Goal: Check status: Check status

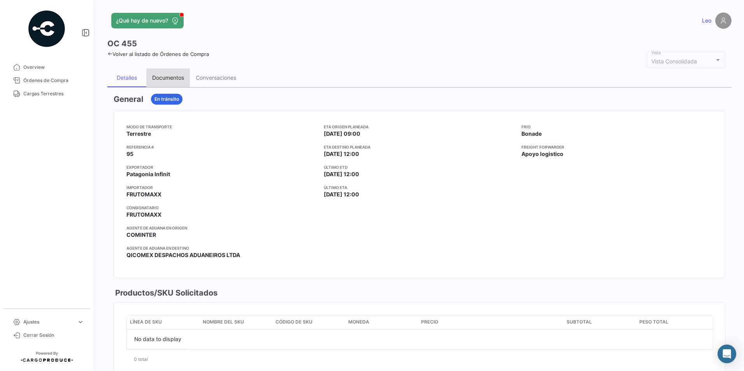
click at [156, 79] on div "Documentos" at bounding box center [168, 77] width 32 height 7
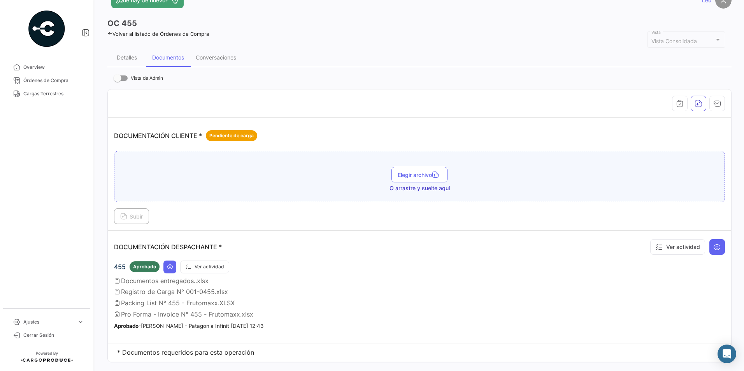
scroll to position [37, 0]
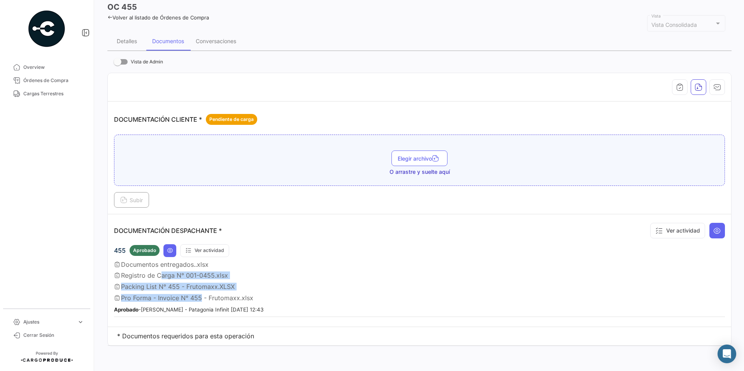
drag, startPoint x: 156, startPoint y: 279, endPoint x: 200, endPoint y: 296, distance: 46.7
click at [200, 296] on div "455 Aprobado Ver actividad Documentos entregados..xlsx Registro de Carga N° 001…" at bounding box center [419, 280] width 611 height 73
click at [199, 298] on span "Pro Forma - Invoice N° 455 - Frutomaxx.xlsx" at bounding box center [187, 298] width 132 height 8
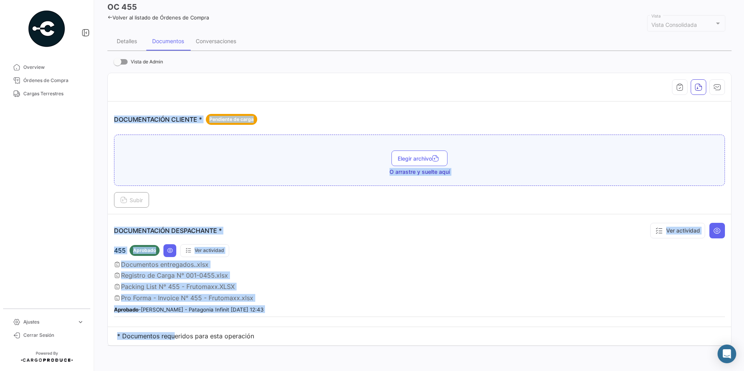
drag, startPoint x: 186, startPoint y: 342, endPoint x: 277, endPoint y: 347, distance: 91.2
click at [277, 347] on div "Vista de Admin DOCUMENTACIÓN CLIENTE * Pendiente de carga Elegir archivo O arra…" at bounding box center [419, 202] width 624 height 302
click at [193, 288] on span "Packing List N° 455 - Frutomaxx.XLSX" at bounding box center [178, 287] width 114 height 8
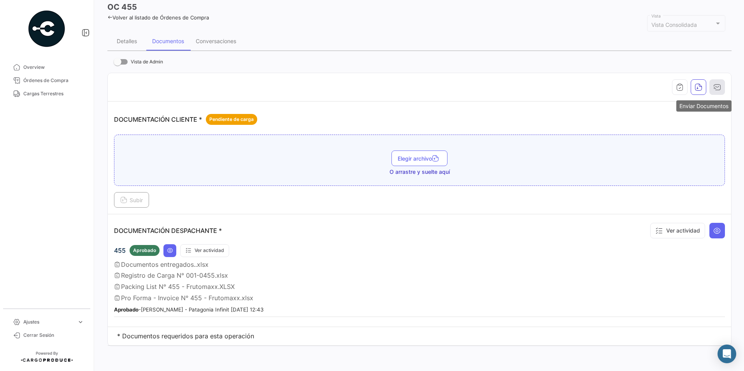
click at [713, 87] on icon "button" at bounding box center [717, 87] width 8 height 8
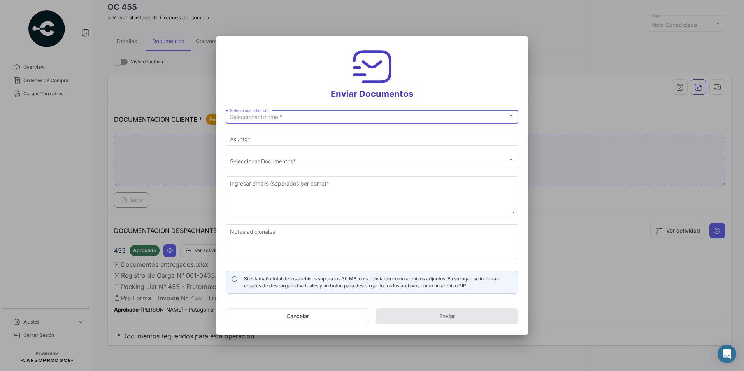
click at [601, 164] on div at bounding box center [372, 185] width 744 height 371
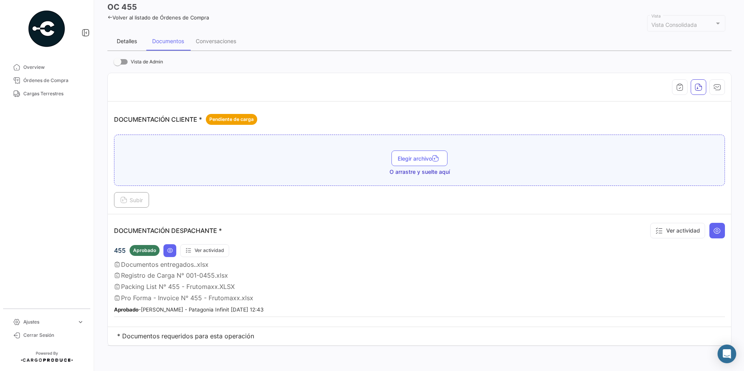
click at [138, 42] on div "Detalles" at bounding box center [126, 41] width 39 height 19
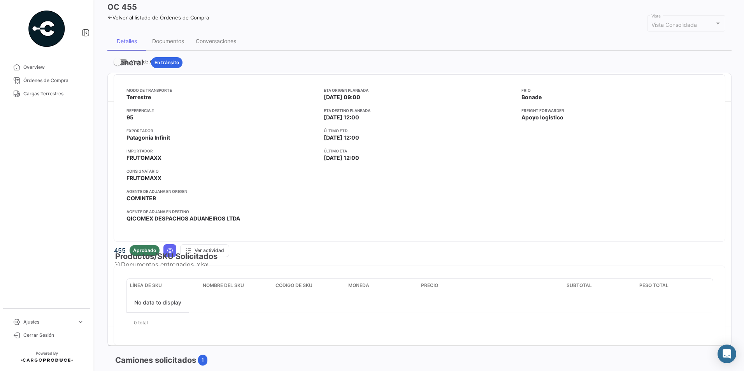
scroll to position [0, 0]
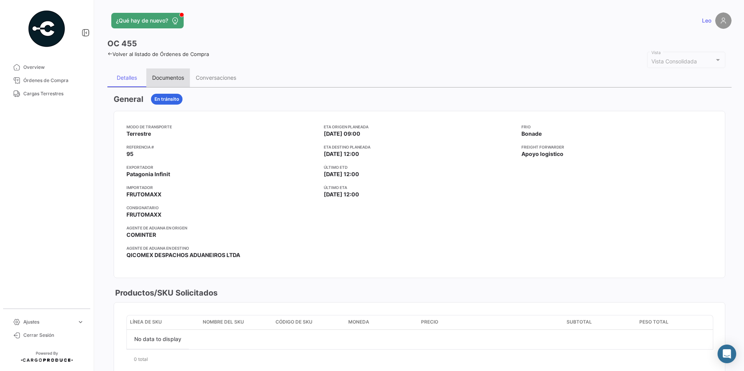
click at [167, 70] on div "Documentos" at bounding box center [168, 78] width 44 height 19
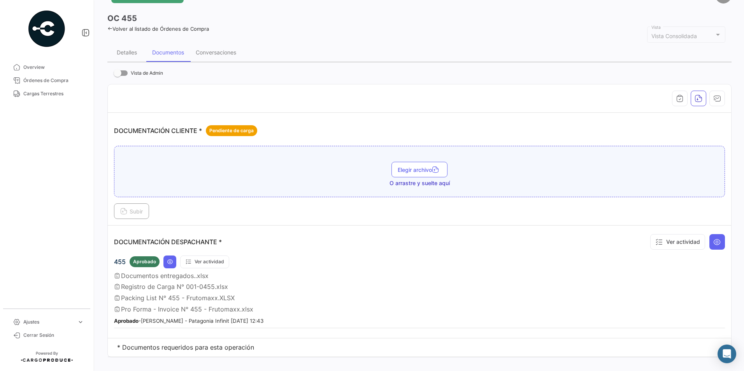
scroll to position [37, 0]
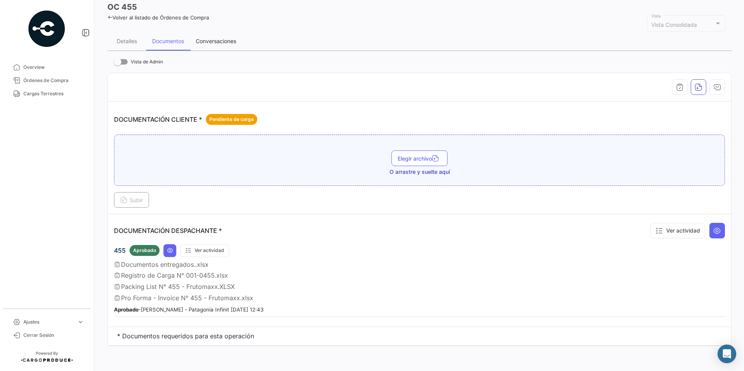
click at [202, 34] on div "Conversaciones" at bounding box center [216, 41] width 52 height 19
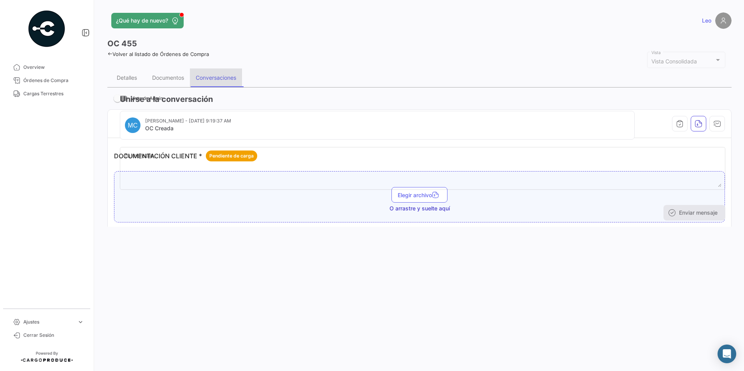
scroll to position [0, 0]
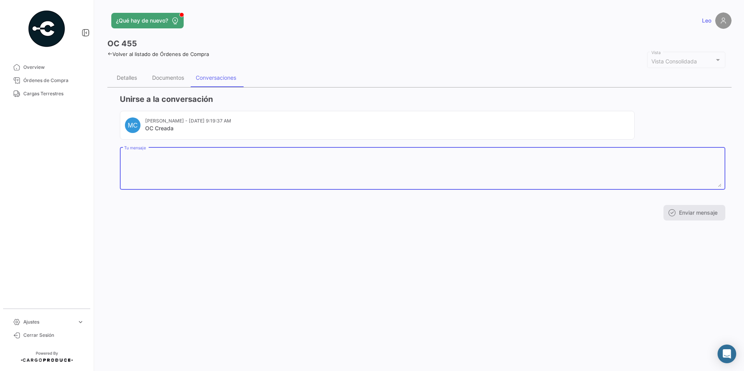
click at [167, 163] on textarea "Tu mensaje" at bounding box center [422, 170] width 597 height 34
click at [256, 271] on div "¿Qué hay de nuevo? Leo OC 455 Volver al listado de Órdenes de Compra Vista Cons…" at bounding box center [419, 185] width 649 height 371
click at [146, 161] on textarea "Tu mensaje" at bounding box center [422, 170] width 597 height 34
